Goal: Information Seeking & Learning: Learn about a topic

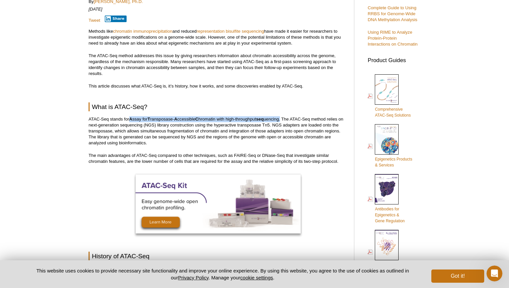
drag, startPoint x: 130, startPoint y: 120, endPoint x: 284, endPoint y: 117, distance: 154.0
click at [284, 117] on p "ATAC-Seq stands for A ssay for T ransposase- A ccessible C hromatin with high-t…" at bounding box center [218, 131] width 259 height 30
copy p "A ssay for T ransposase- A ccessible C hromatin with high-throughput seq uencing"
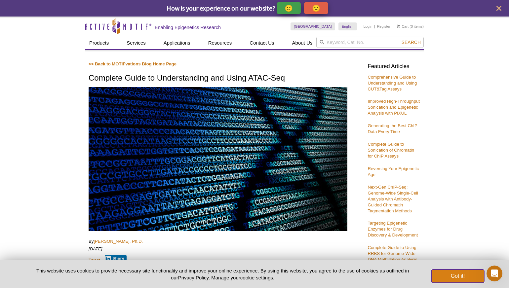
click at [468, 274] on button "Got it!" at bounding box center [457, 276] width 53 height 13
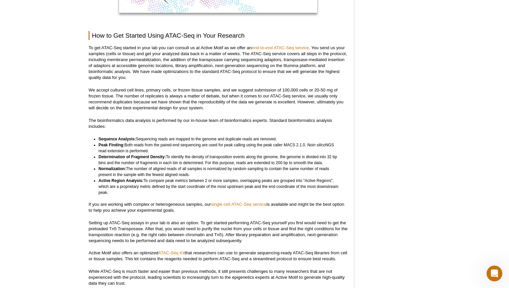
scroll to position [1727, 0]
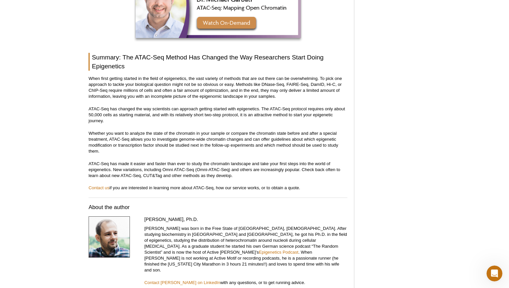
scroll to position [2048, 0]
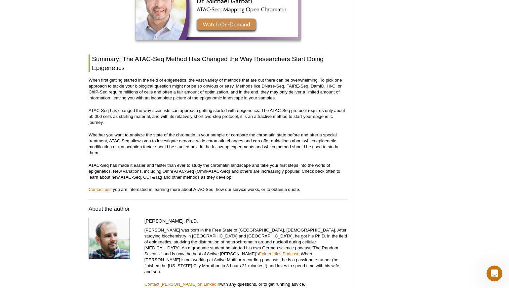
click at [191, 55] on h2 "Summary: The ATAC-Seq Method Has Changed the Way Researchers Start Doing Epigen…" at bounding box center [218, 64] width 259 height 18
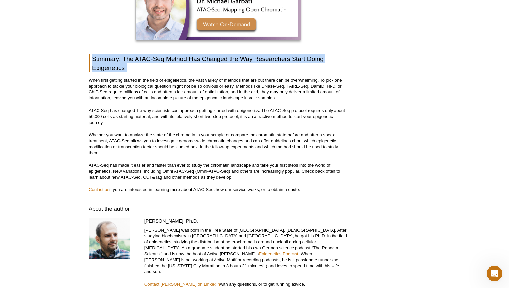
click at [191, 55] on h2 "Summary: The ATAC-Seq Method Has Changed the Way Researchers Start Doing Epigen…" at bounding box center [218, 64] width 259 height 18
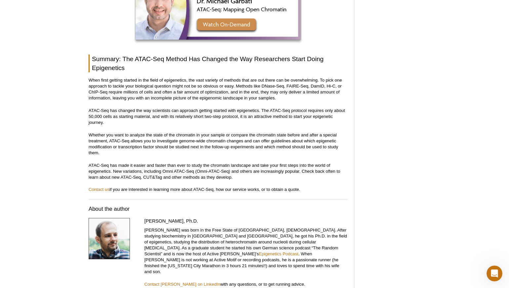
click at [184, 77] on p "When first getting started in the field of epigenetics, the vast variety of met…" at bounding box center [218, 89] width 259 height 24
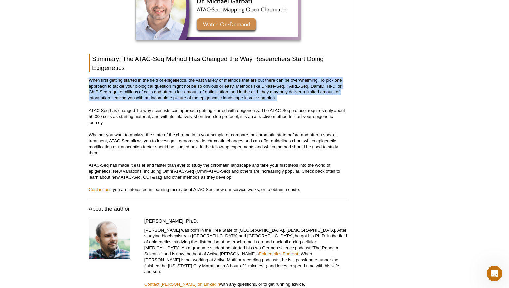
click at [184, 77] on p "When first getting started in the field of epigenetics, the vast variety of met…" at bounding box center [218, 89] width 259 height 24
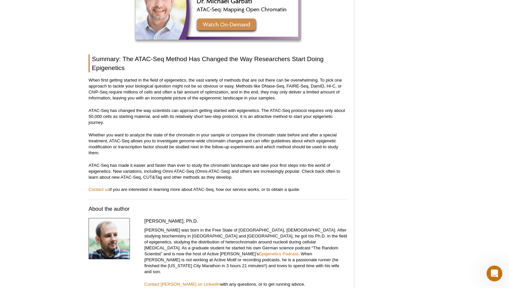
click at [187, 108] on p "ATAC-Seq has changed the way scientists can approach getting started with epige…" at bounding box center [218, 117] width 259 height 18
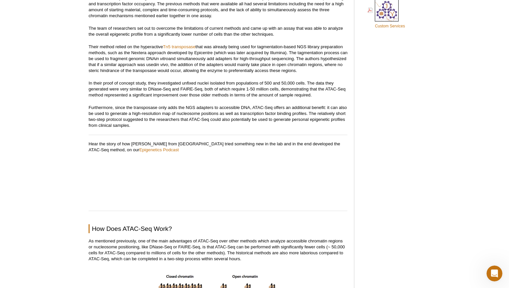
scroll to position [529, 0]
drag, startPoint x: 165, startPoint y: 143, endPoint x: 132, endPoint y: 142, distance: 33.4
click at [132, 142] on p "Hear the story of how [PERSON_NAME] from [GEOGRAPHIC_DATA] tried something new …" at bounding box center [218, 171] width 259 height 63
copy p "[PERSON_NAME]"
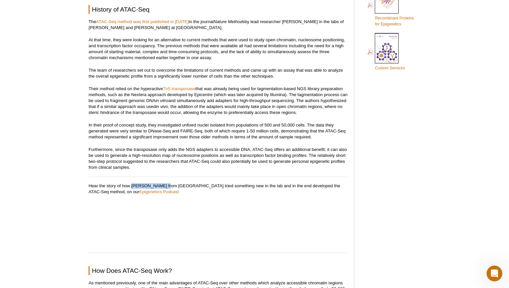
scroll to position [485, 0]
